Goal: Information Seeking & Learning: Learn about a topic

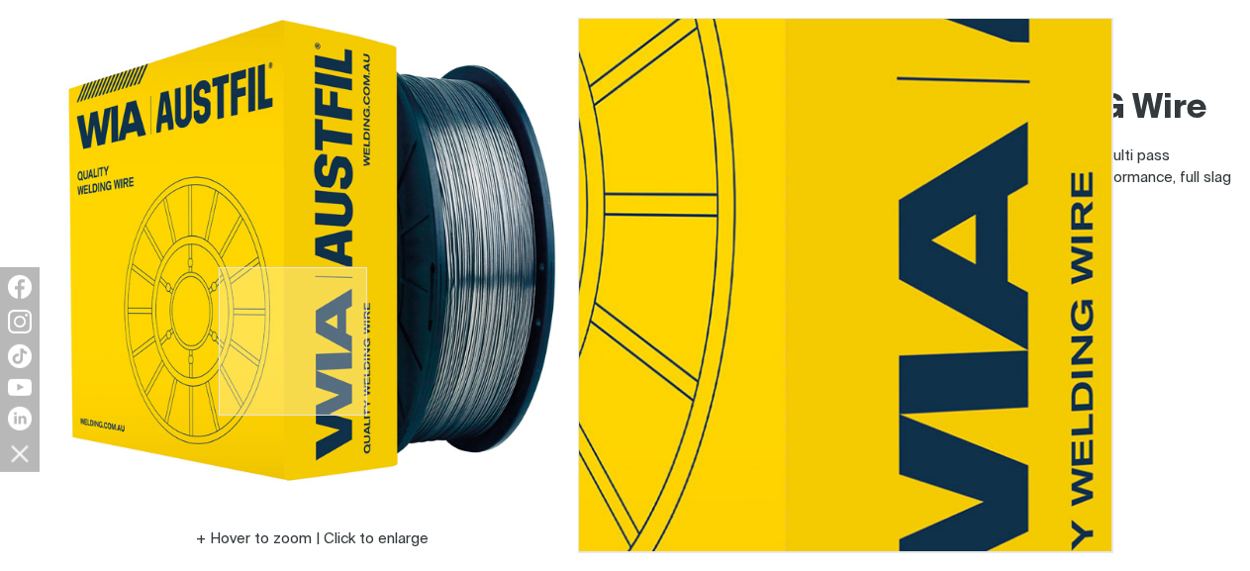
click at [293, 341] on img at bounding box center [312, 250] width 495 height 495
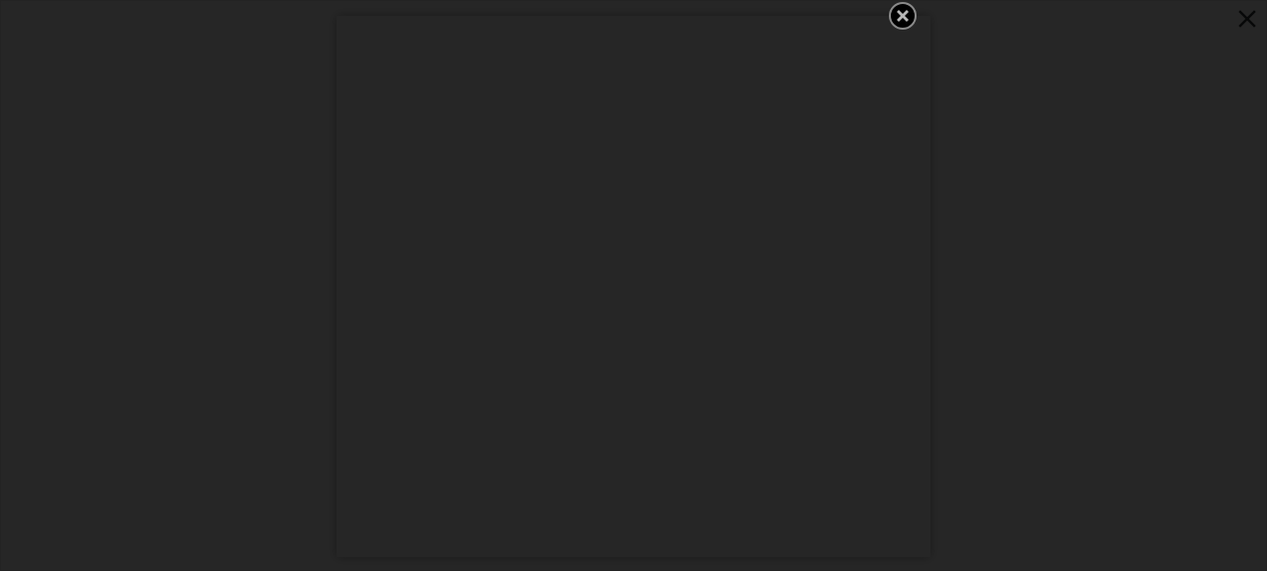
click at [902, 11] on icon "Get 5 WIA Welding Guides Free!" at bounding box center [903, 16] width 24 height 24
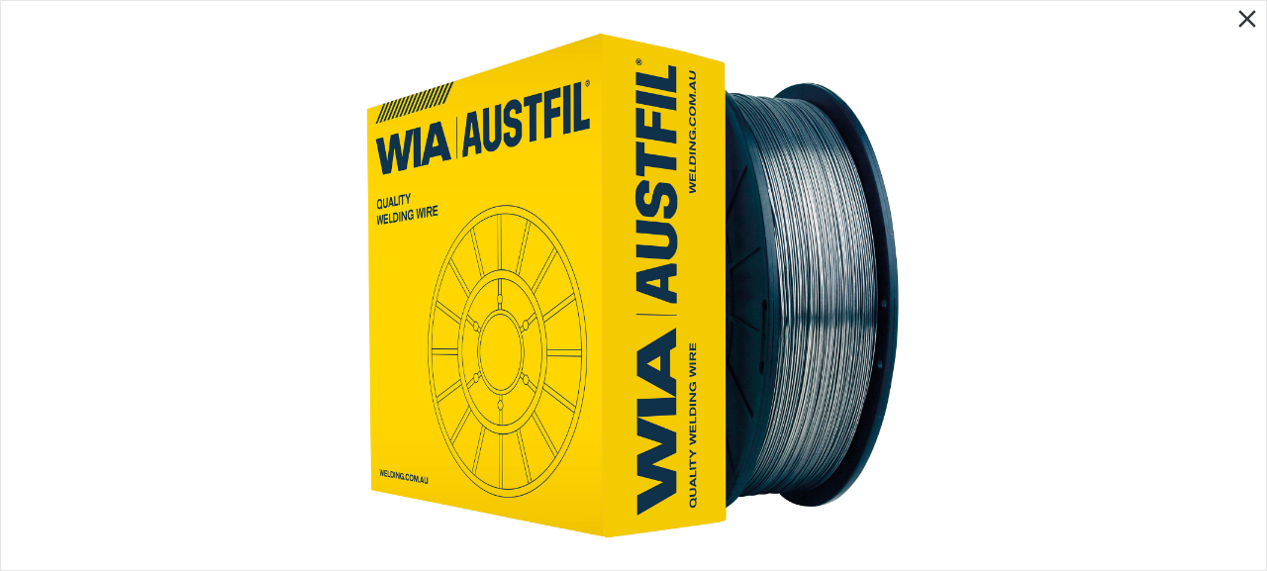
click at [285, 300] on div at bounding box center [633, 285] width 1265 height 569
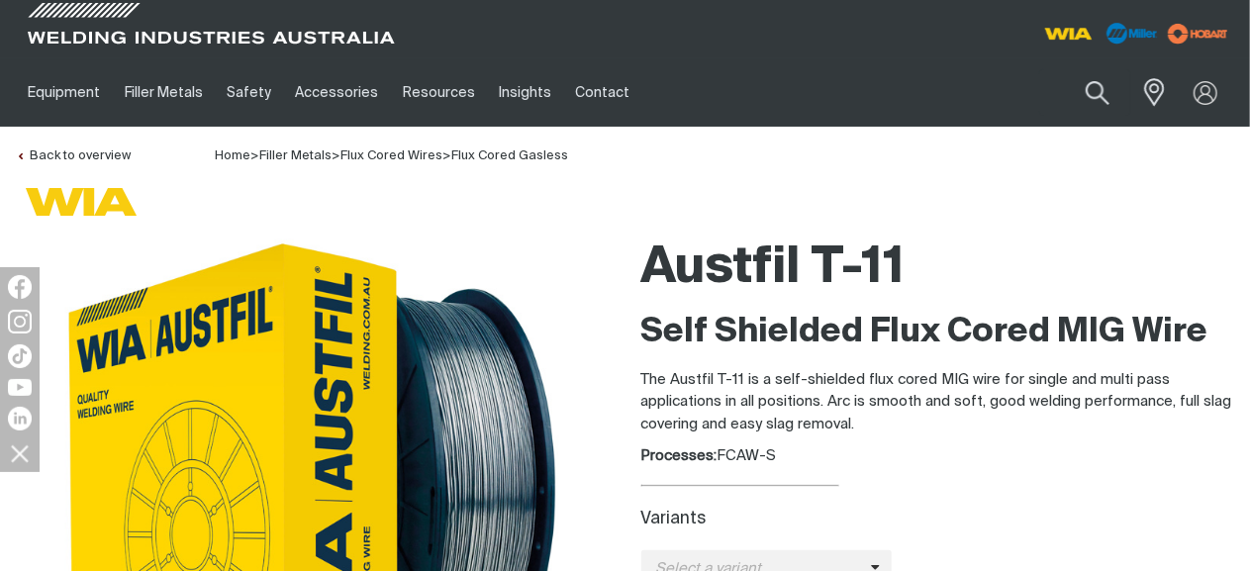
scroll to position [99, 0]
